Goal: Find specific page/section: Find specific page/section

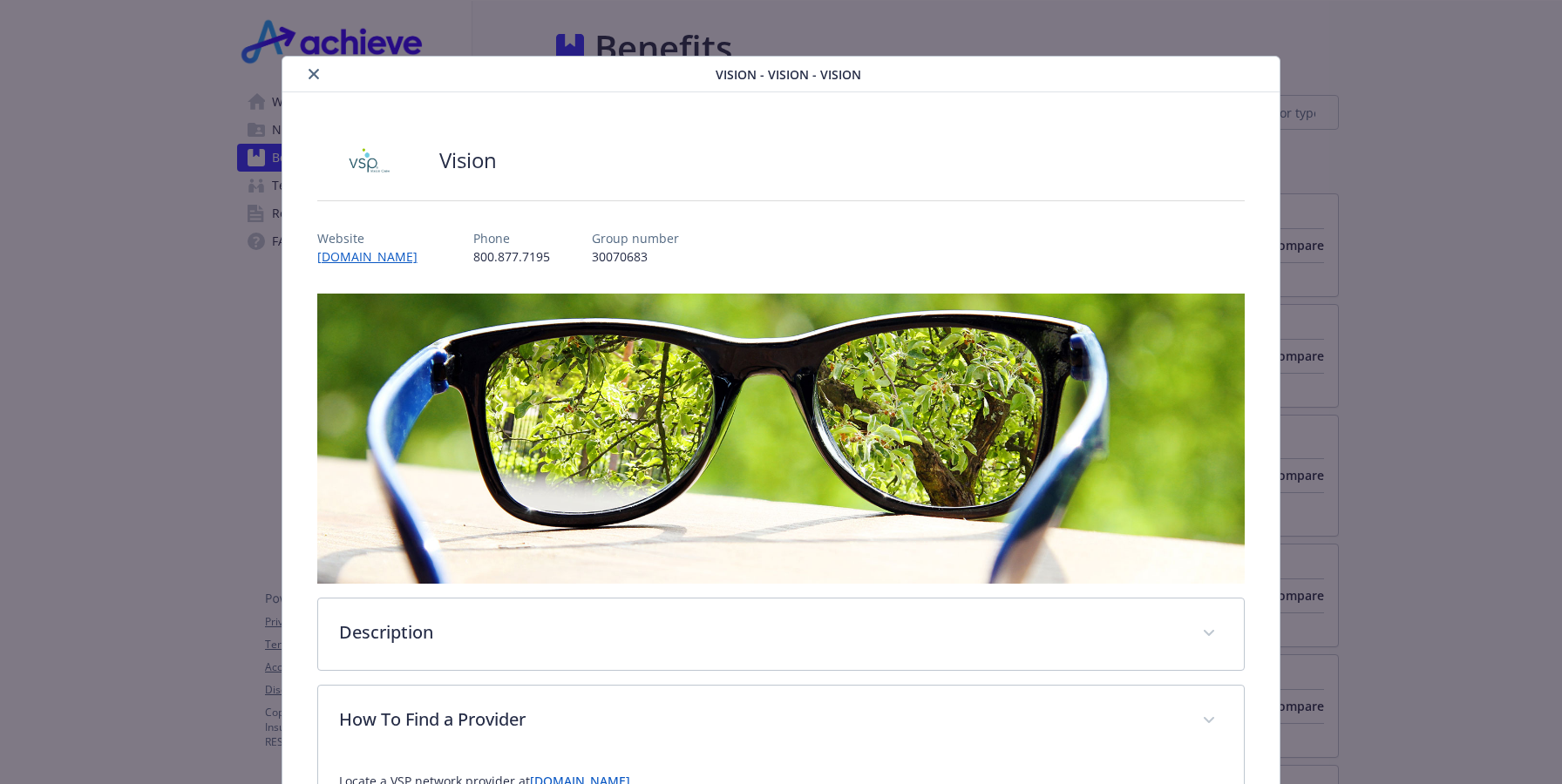
scroll to position [972, 0]
